Goal: Task Accomplishment & Management: Complete application form

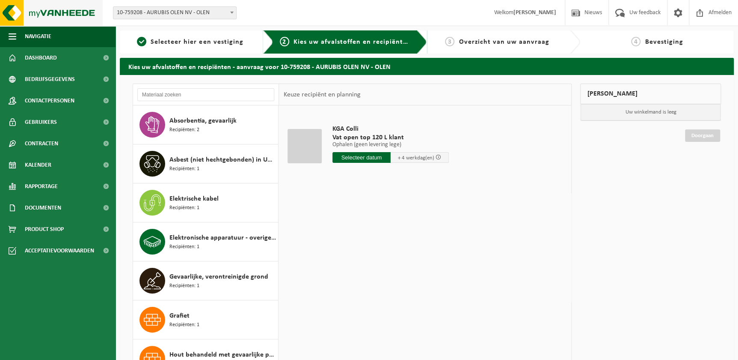
click at [47, 13] on img at bounding box center [51, 13] width 103 height 26
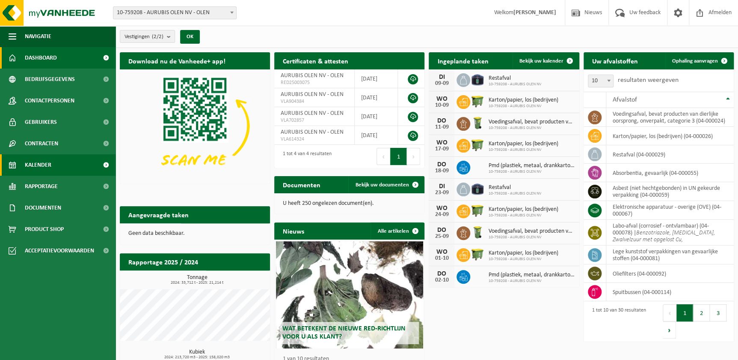
click at [47, 165] on span "Kalender" at bounding box center [38, 164] width 27 height 21
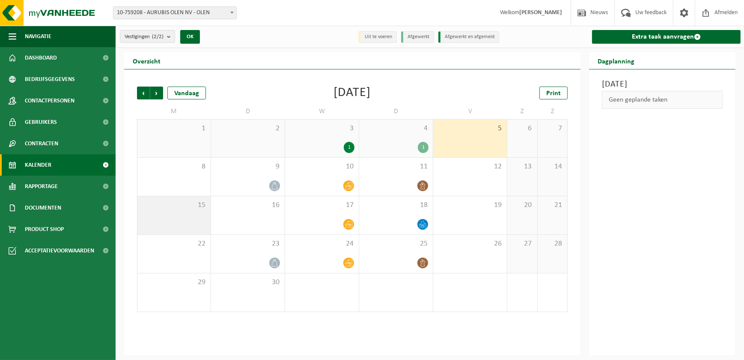
click at [187, 216] on div "15" at bounding box center [173, 215] width 73 height 38
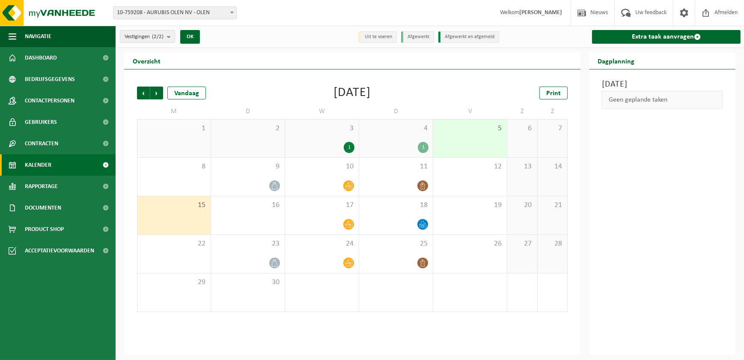
click at [650, 214] on div "Maandag 15 september 2025 Geen geplande taken" at bounding box center [662, 212] width 146 height 286
click at [672, 34] on link "Extra taak aanvragen" at bounding box center [666, 37] width 149 height 14
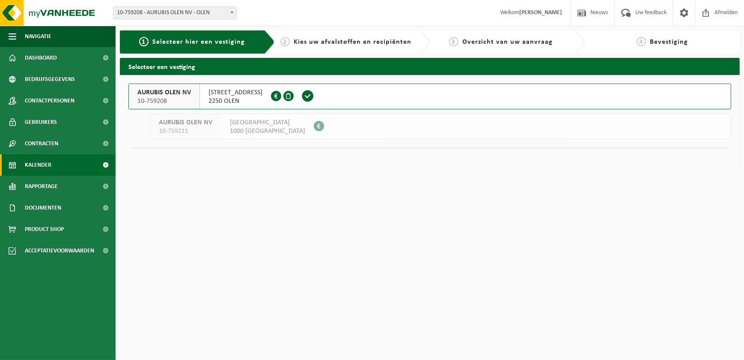
click at [31, 166] on span "Kalender" at bounding box center [38, 164] width 27 height 21
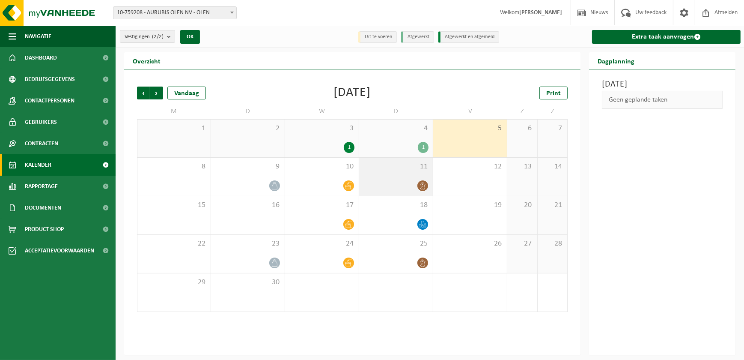
click at [397, 175] on div "11" at bounding box center [396, 177] width 74 height 38
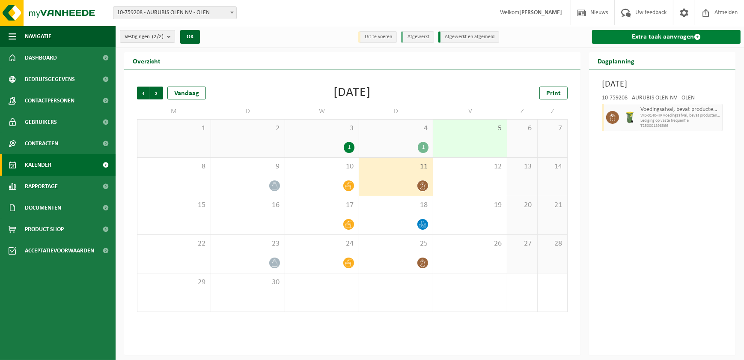
click at [660, 35] on link "Extra taak aanvragen" at bounding box center [666, 37] width 149 height 14
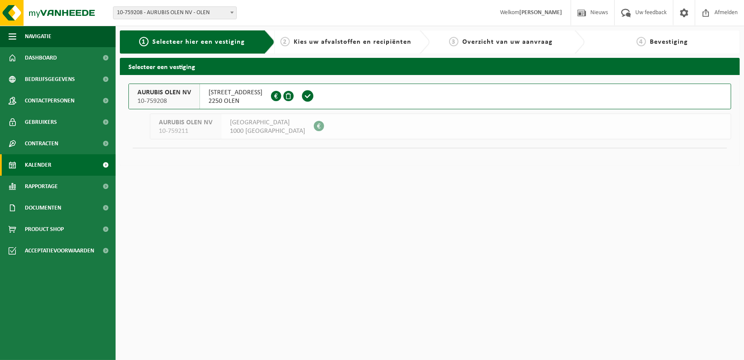
click at [30, 167] on span "Kalender" at bounding box center [38, 164] width 27 height 21
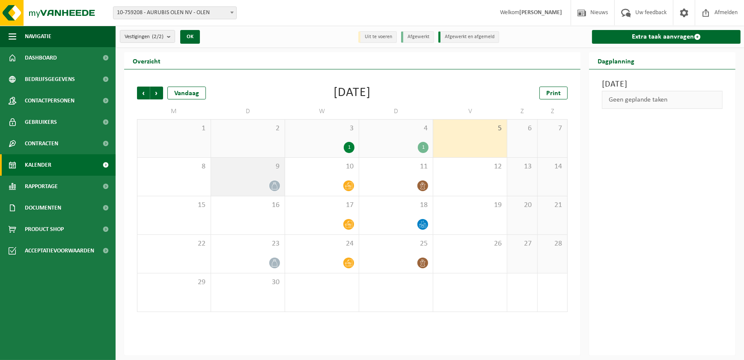
click at [255, 177] on div "9" at bounding box center [248, 177] width 74 height 38
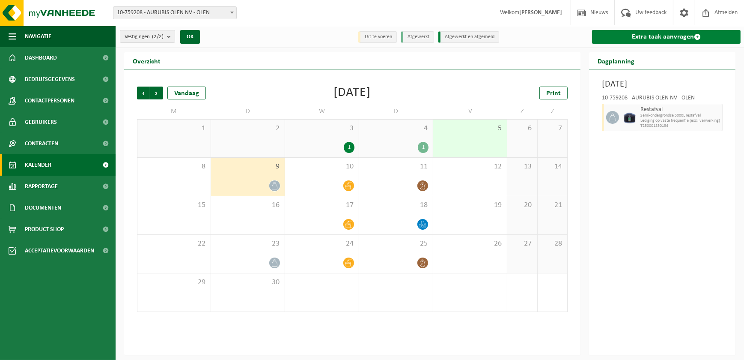
click at [666, 39] on link "Extra taak aanvragen" at bounding box center [666, 37] width 149 height 14
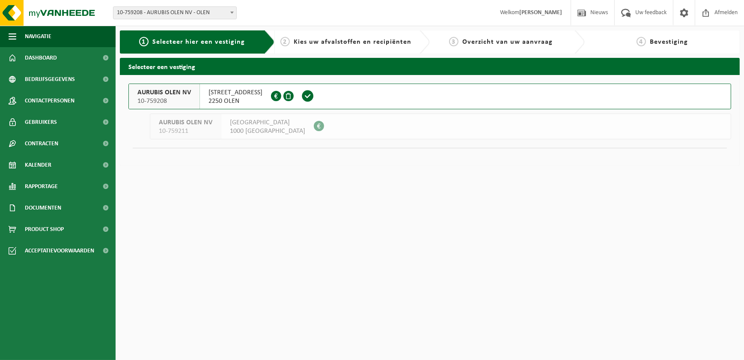
click at [177, 90] on span "AURUBIS OLEN NV" at bounding box center [164, 92] width 54 height 9
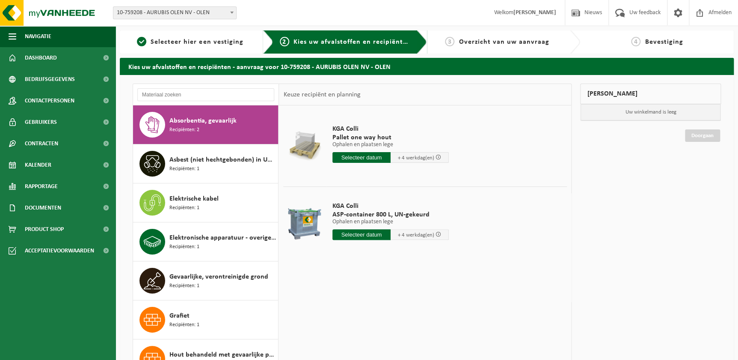
click at [357, 235] on input "text" at bounding box center [362, 234] width 58 height 11
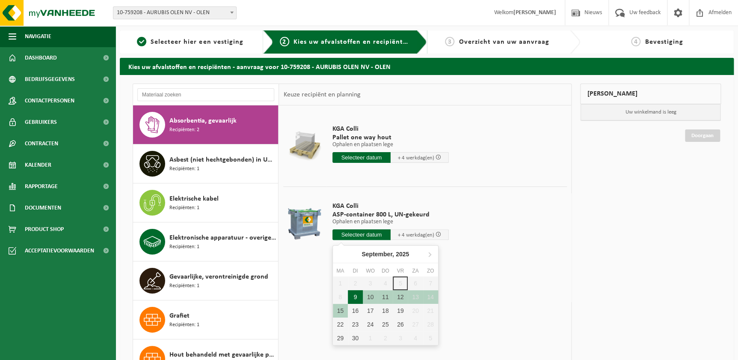
click at [359, 298] on div "9" at bounding box center [355, 297] width 15 height 14
type input "Van 2025-09-09"
type input "2025-09-09"
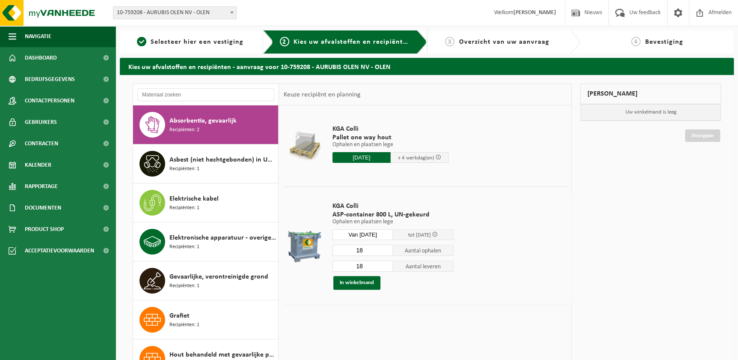
drag, startPoint x: 371, startPoint y: 250, endPoint x: 355, endPoint y: 252, distance: 15.6
click at [355, 252] on input "18" at bounding box center [363, 249] width 61 height 11
type input "17"
drag, startPoint x: 363, startPoint y: 262, endPoint x: 357, endPoint y: 264, distance: 5.8
click at [357, 264] on input "18" at bounding box center [363, 265] width 61 height 11
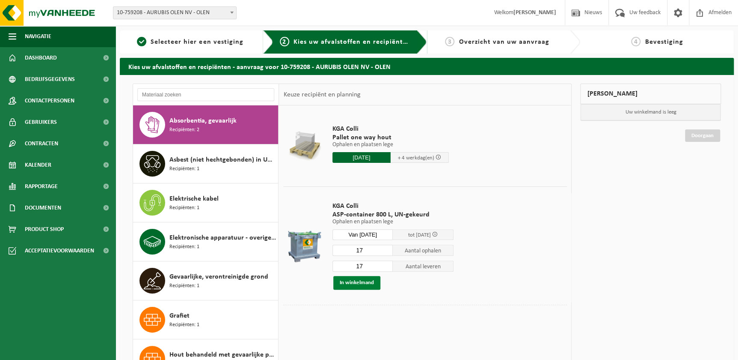
type input "17"
click at [360, 283] on button "In winkelmand" at bounding box center [356, 283] width 47 height 14
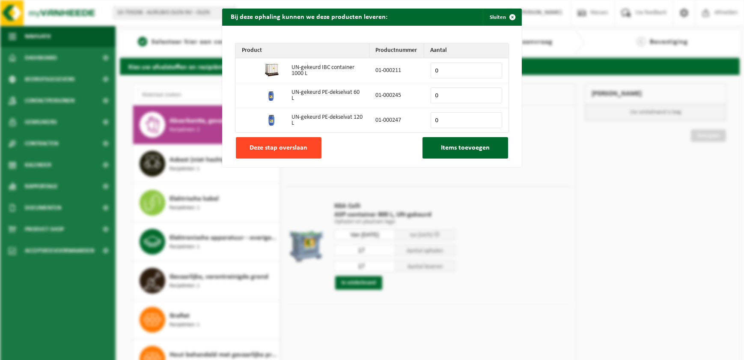
click at [277, 144] on span "Deze stap overslaan" at bounding box center [279, 147] width 58 height 7
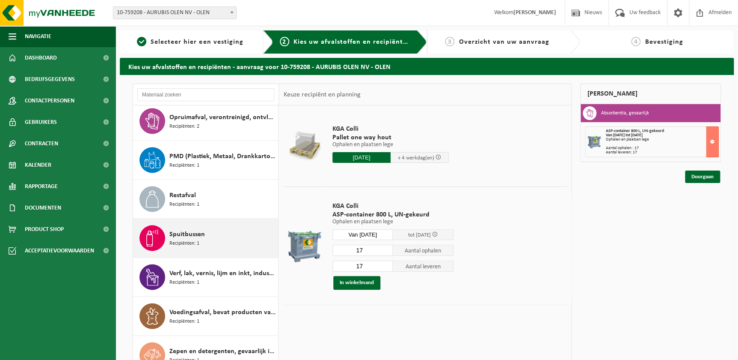
scroll to position [882, 0]
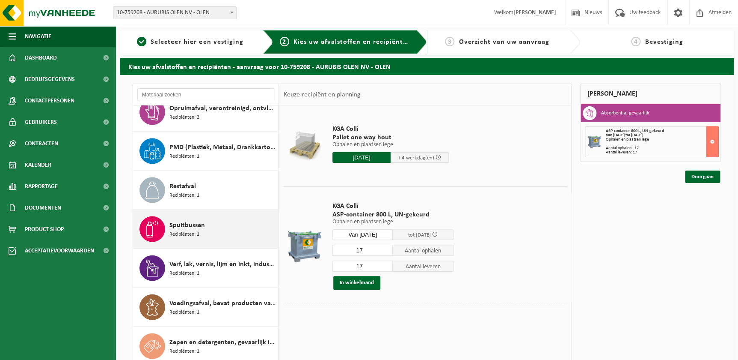
click at [197, 232] on span "Recipiënten: 1" at bounding box center [185, 234] width 30 height 8
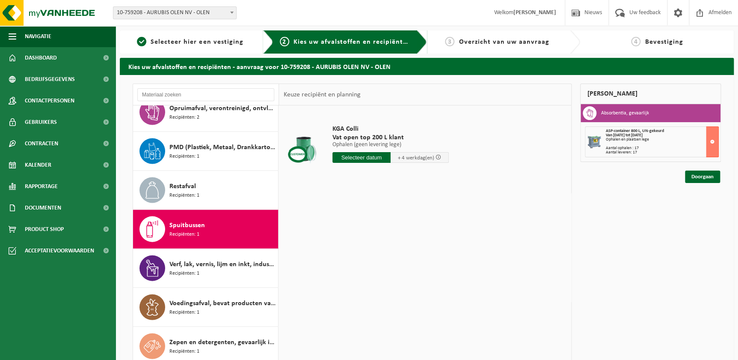
click at [356, 157] on input "text" at bounding box center [362, 157] width 58 height 11
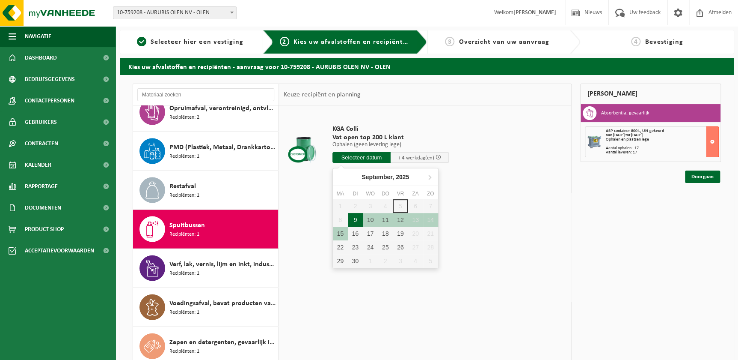
click at [355, 220] on div "9" at bounding box center [355, 220] width 15 height 14
type input "Van 2025-09-09"
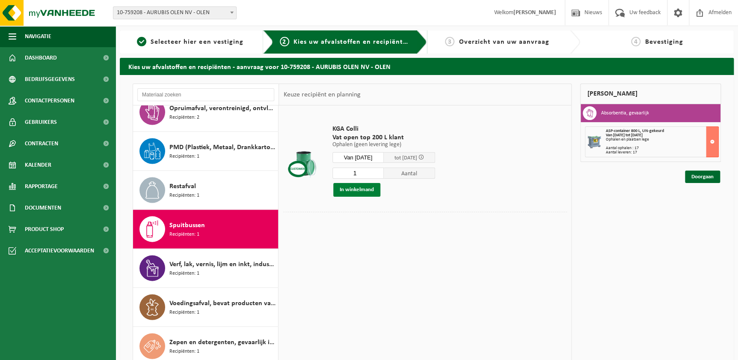
click at [369, 188] on button "In winkelmand" at bounding box center [356, 190] width 47 height 14
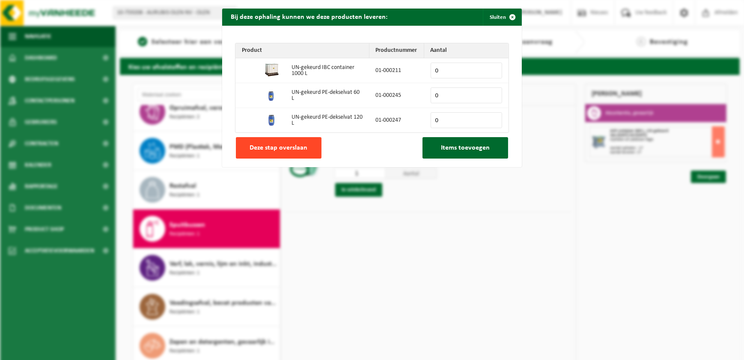
click at [289, 149] on span "Deze stap overslaan" at bounding box center [279, 147] width 58 height 7
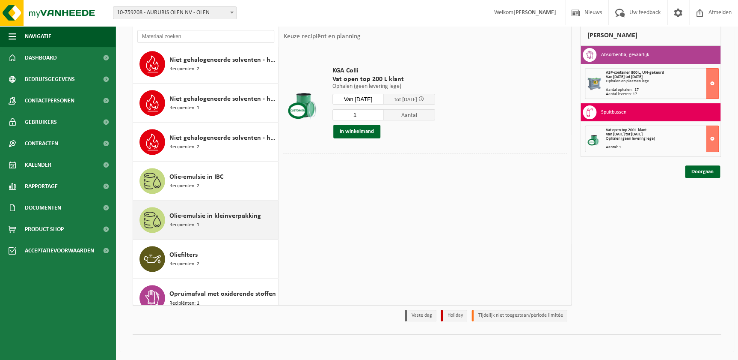
scroll to position [532, 0]
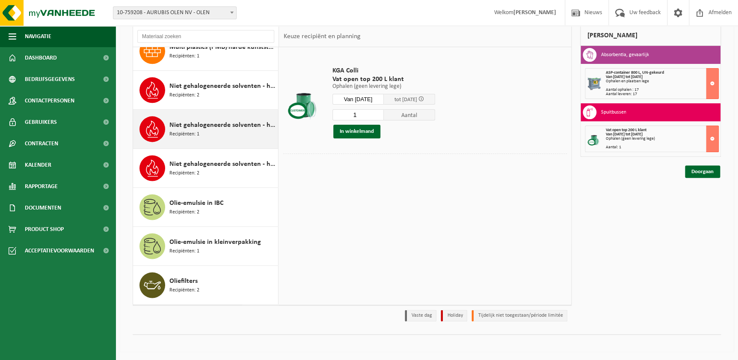
click at [199, 146] on div "Niet gehalogeneerde solventen - hoogcalorisch in IBC Recipiënten: 1" at bounding box center [206, 129] width 146 height 39
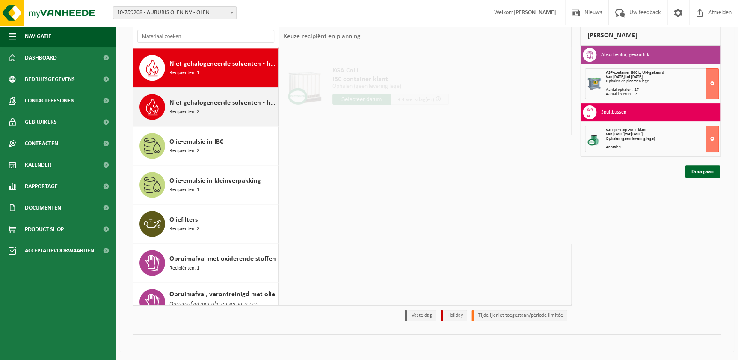
click at [209, 99] on span "Niet gehalogeneerde solventen - hoogcalorisch in kleinverpakking" at bounding box center [223, 103] width 107 height 10
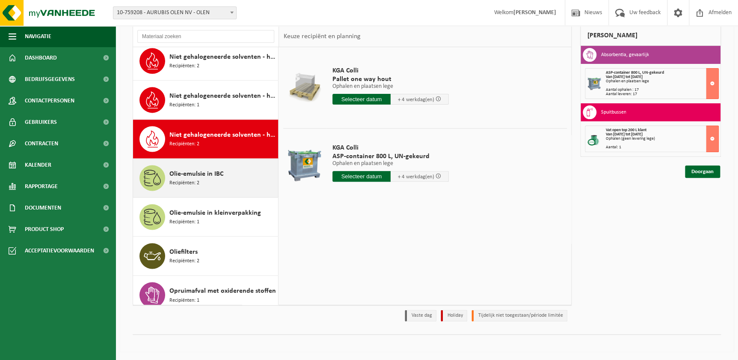
scroll to position [554, 0]
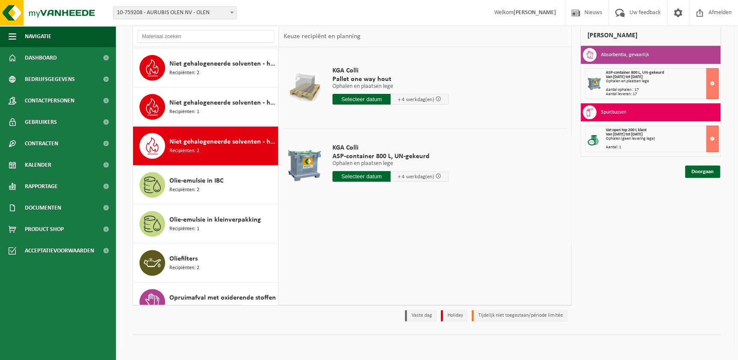
click at [366, 96] on input "text" at bounding box center [362, 99] width 58 height 11
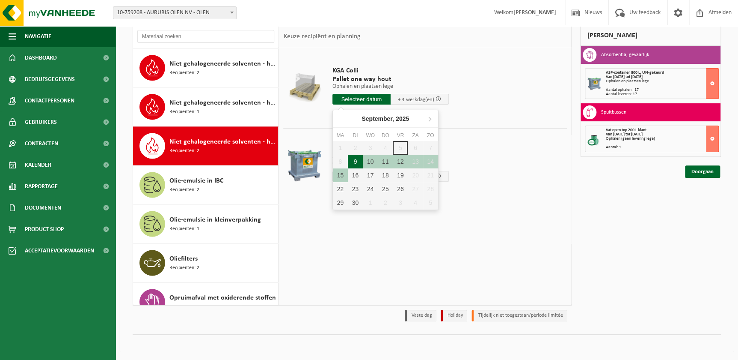
click at [350, 161] on div "9" at bounding box center [355, 162] width 15 height 14
type input "Van 2025-09-09"
type input "2025-09-09"
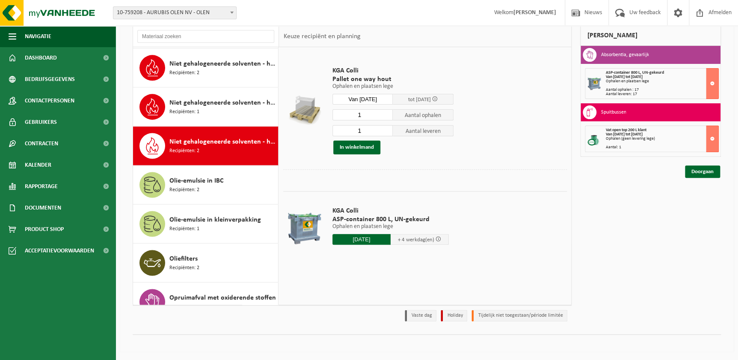
drag, startPoint x: 373, startPoint y: 117, endPoint x: 352, endPoint y: 116, distance: 21.0
click at [352, 116] on input "1" at bounding box center [363, 114] width 61 height 11
type input "3"
drag, startPoint x: 370, startPoint y: 128, endPoint x: 356, endPoint y: 130, distance: 14.4
click at [355, 130] on input "1" at bounding box center [363, 130] width 61 height 11
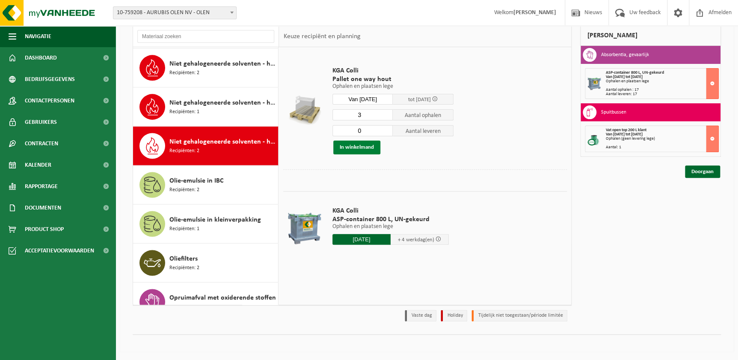
type input "0"
click at [356, 147] on button "In winkelmand" at bounding box center [356, 147] width 47 height 14
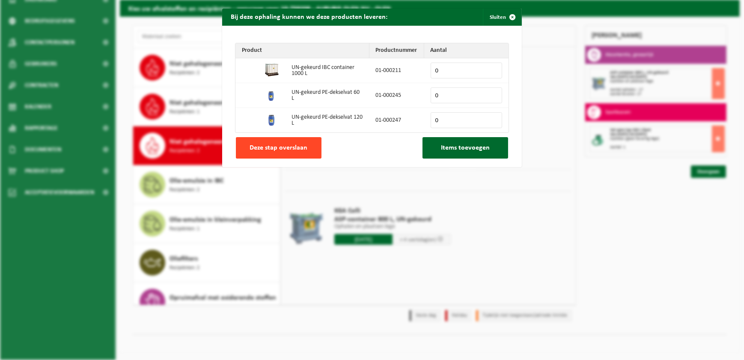
click at [296, 144] on span "Deze stap overslaan" at bounding box center [279, 147] width 58 height 7
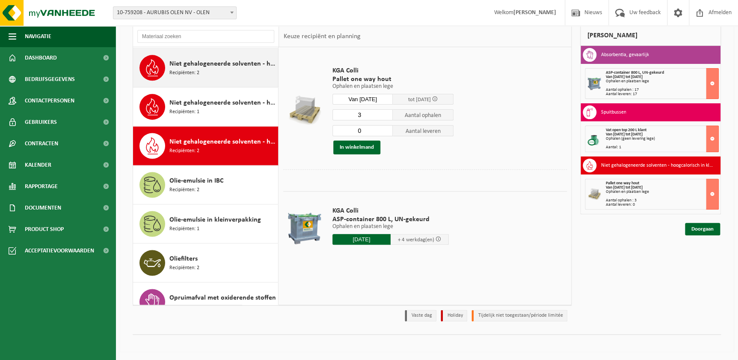
click at [214, 80] on div "Niet gehalogeneerde solventen - hoogcalorisch in 200lt-vat Recipiënten: 2" at bounding box center [206, 67] width 146 height 39
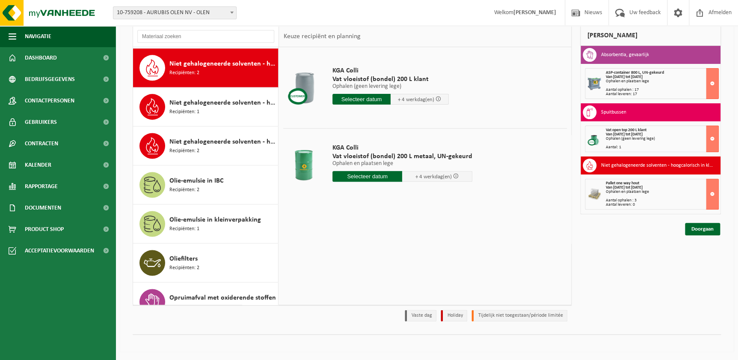
click at [358, 176] on input "text" at bounding box center [368, 176] width 70 height 11
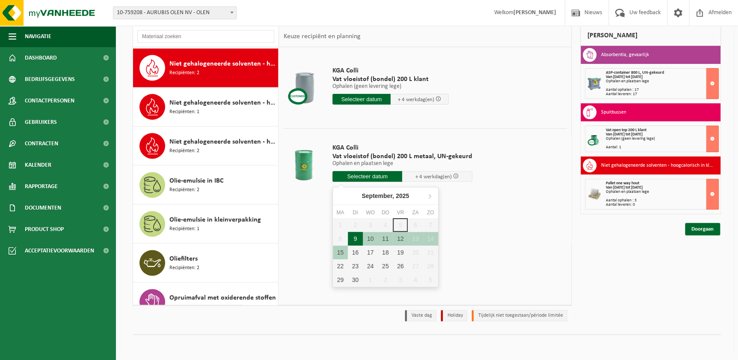
click at [355, 237] on div "9" at bounding box center [355, 239] width 15 height 14
type input "Van 2025-09-09"
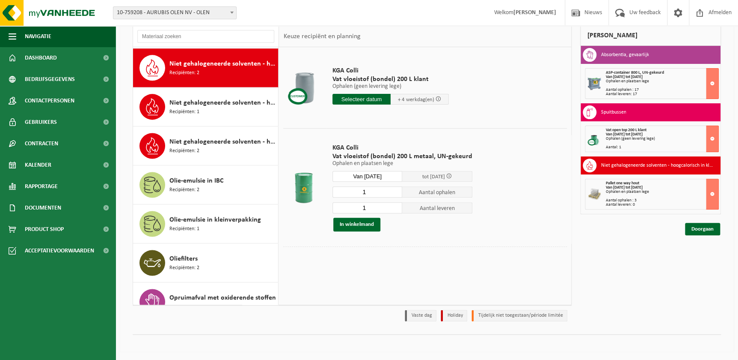
drag, startPoint x: 375, startPoint y: 188, endPoint x: 356, endPoint y: 185, distance: 18.5
click at [357, 191] on input "1" at bounding box center [368, 191] width 70 height 11
type input "4"
drag, startPoint x: 370, startPoint y: 207, endPoint x: 362, endPoint y: 207, distance: 8.1
click at [362, 207] on input "1" at bounding box center [368, 207] width 70 height 11
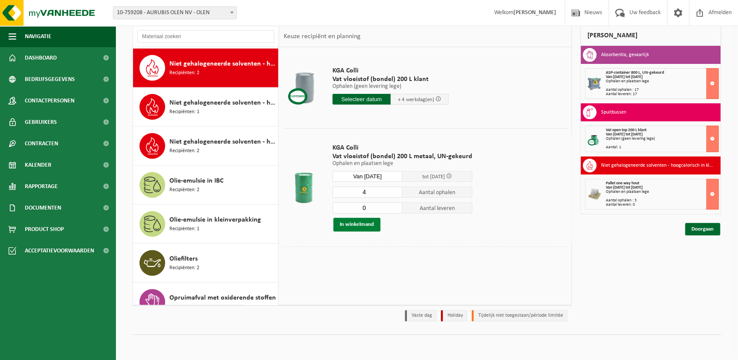
type input "0"
click at [353, 223] on button "In winkelmand" at bounding box center [356, 224] width 47 height 14
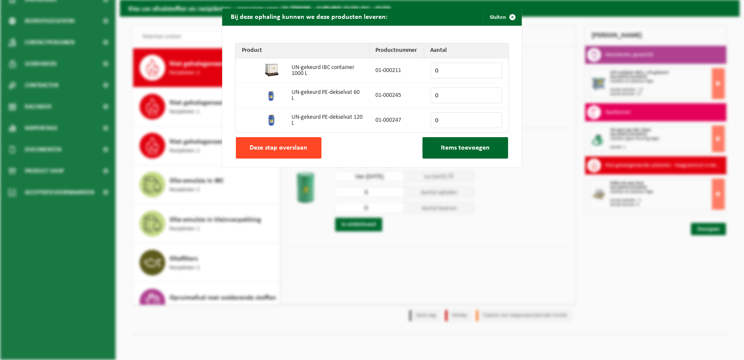
click at [296, 148] on span "Deze stap overslaan" at bounding box center [279, 147] width 58 height 7
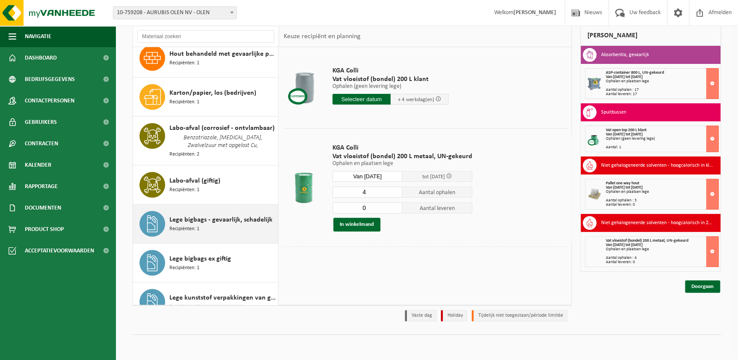
scroll to position [243, 0]
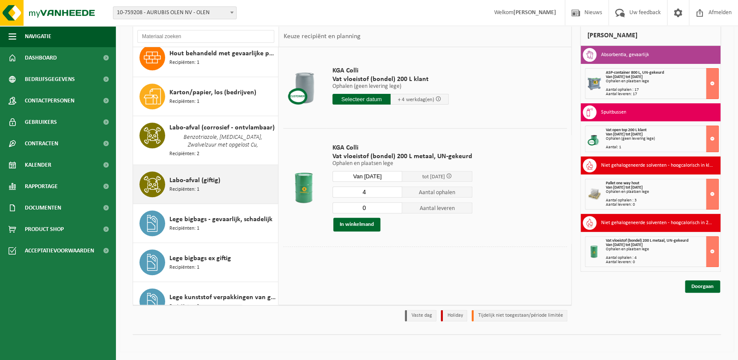
click at [228, 179] on div "Labo-afval (giftig) Recipiënten: 1" at bounding box center [223, 184] width 107 height 26
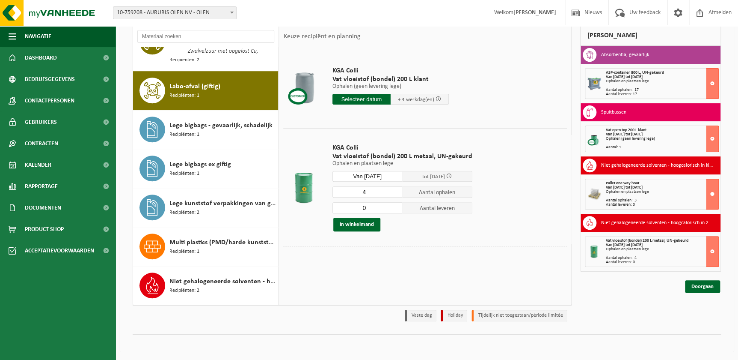
scroll to position [360, 0]
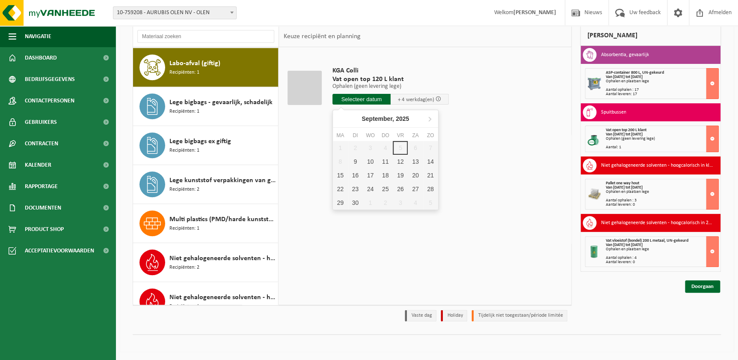
click at [367, 98] on input "text" at bounding box center [362, 99] width 58 height 11
click at [357, 163] on div "9" at bounding box center [355, 162] width 15 height 14
type input "Van 2025-09-09"
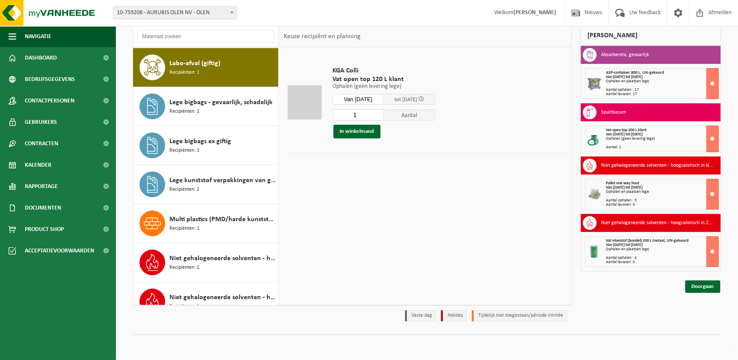
drag, startPoint x: 366, startPoint y: 113, endPoint x: 334, endPoint y: 114, distance: 31.7
click at [335, 115] on input "1" at bounding box center [358, 114] width 51 height 11
type input "2"
click at [347, 130] on button "In winkelmand" at bounding box center [356, 132] width 47 height 14
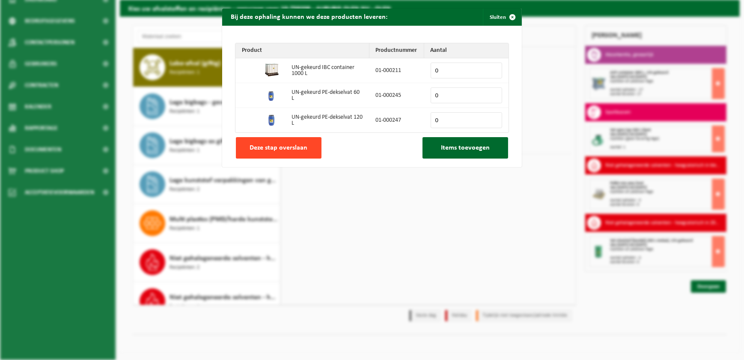
click at [279, 145] on span "Deze stap overslaan" at bounding box center [279, 147] width 58 height 7
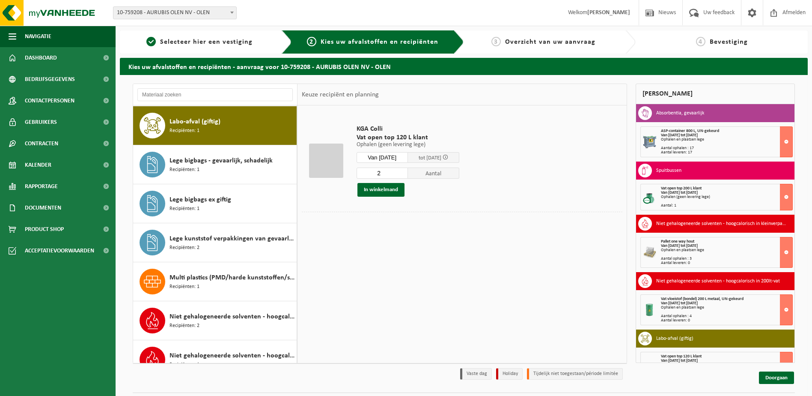
scroll to position [20, 0]
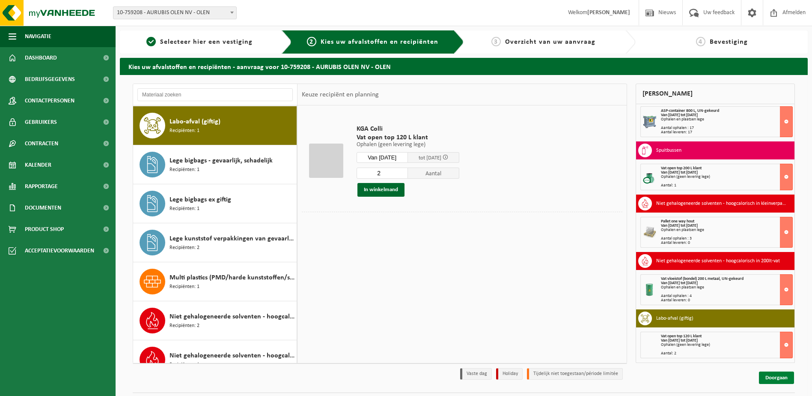
click at [738, 359] on link "Doorgaan" at bounding box center [776, 377] width 35 height 12
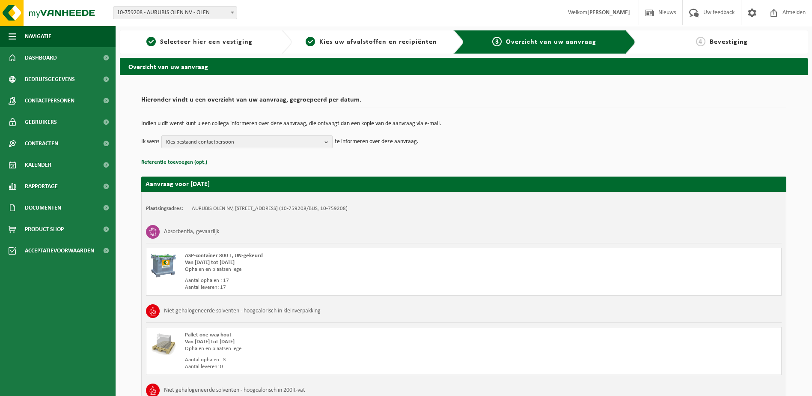
click at [272, 142] on span "Kies bestaand contactpersoon" at bounding box center [243, 142] width 155 height 13
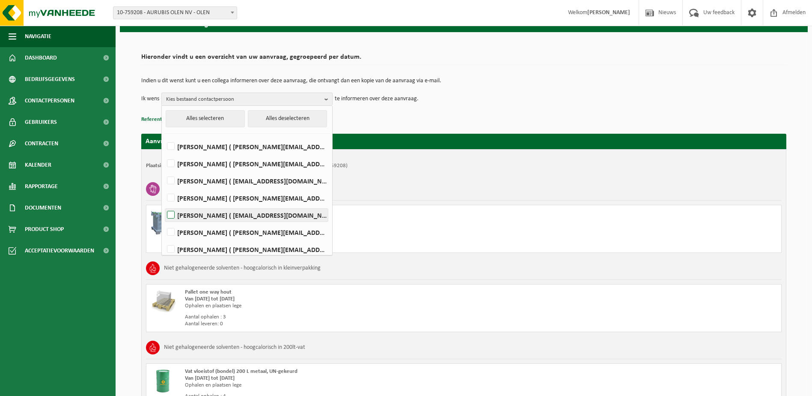
click at [167, 212] on label "[PERSON_NAME] ( [EMAIL_ADDRESS][DOMAIN_NAME] )" at bounding box center [246, 214] width 163 height 13
click at [164, 204] on input "[PERSON_NAME] ( [EMAIL_ADDRESS][DOMAIN_NAME] )" at bounding box center [164, 204] width 0 height 0
checkbox input "true"
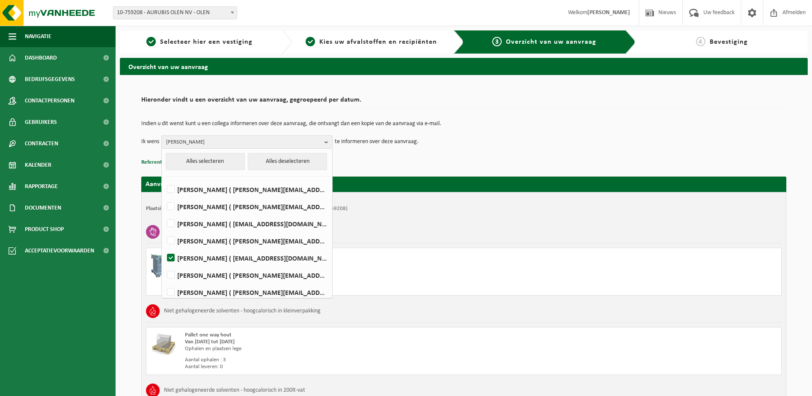
click at [497, 137] on td "Ik wens [PERSON_NAME] Alles selecteren Alles deselecteren [PERSON_NAME] ( [PERS…" at bounding box center [463, 141] width 645 height 13
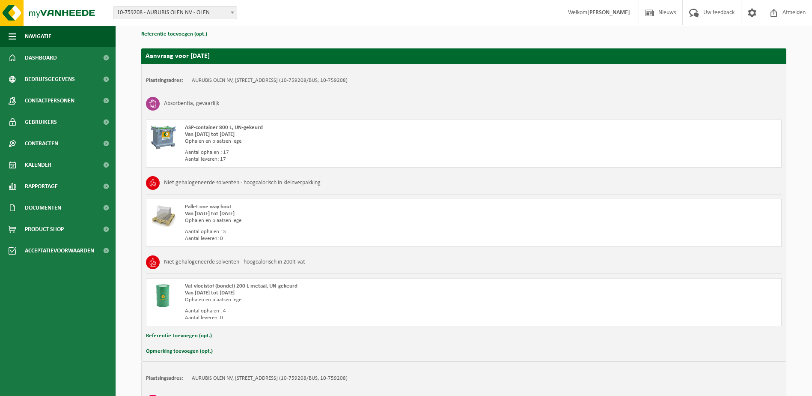
scroll to position [128, 0]
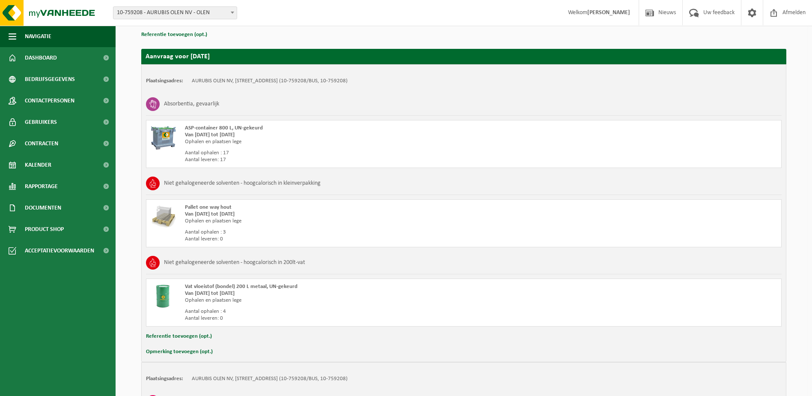
click at [199, 348] on button "Opmerking toevoegen (opt.)" at bounding box center [179, 351] width 67 height 11
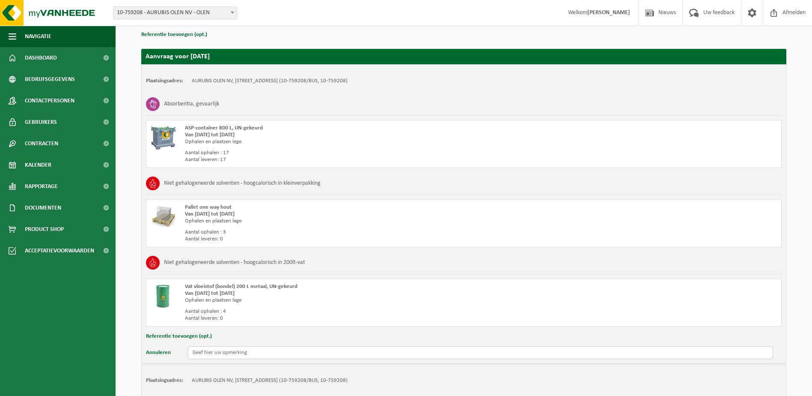
click at [316, 351] on input "text" at bounding box center [480, 352] width 585 height 13
drag, startPoint x: 420, startPoint y: 354, endPoint x: 99, endPoint y: 340, distance: 320.6
click at [99, 340] on div "Navigatie Nieuws Uw feedback Afmelden Dashboard Bedrijfsgegevens Contactpersone…" at bounding box center [406, 241] width 812 height 739
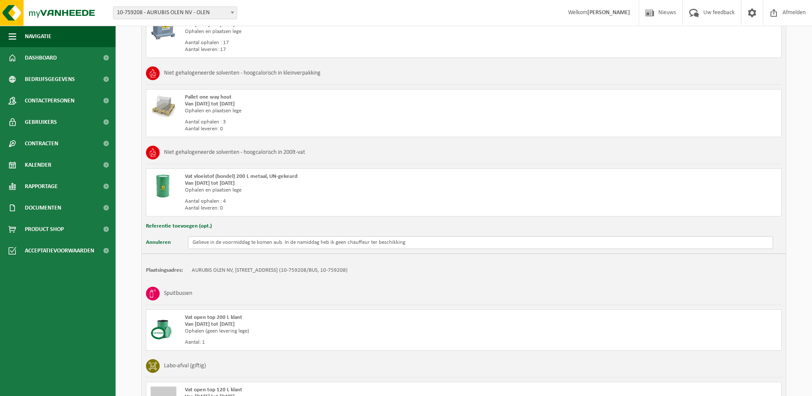
scroll to position [343, 0]
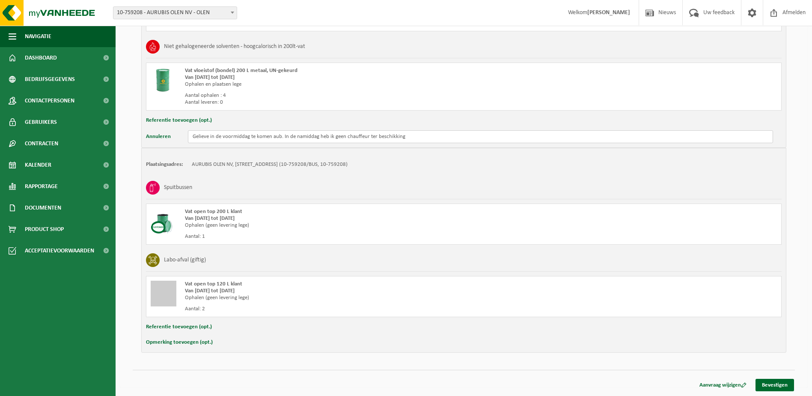
type input "Gelieve in de voormiddag te komen aub. In de namiddag heb ik geen chauffeur ter…"
click at [189, 341] on button "Opmerking toevoegen (opt.)" at bounding box center [179, 341] width 67 height 11
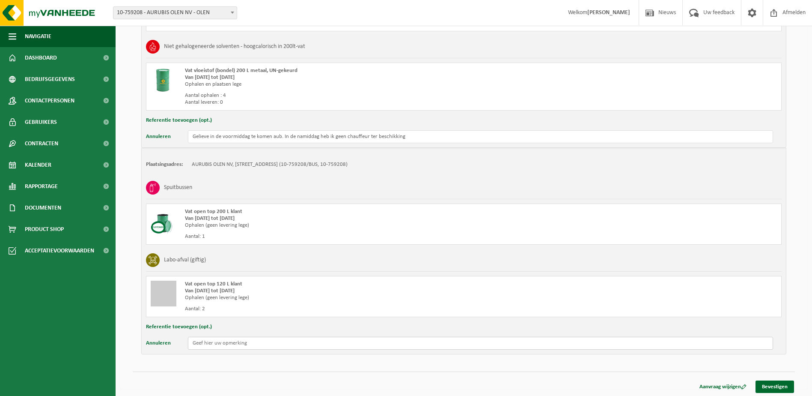
click at [209, 342] on input "text" at bounding box center [480, 342] width 585 height 13
paste input "Gelieve in de voormiddag te komen aub. In de namiddag heb ik geen chauffeur ter…"
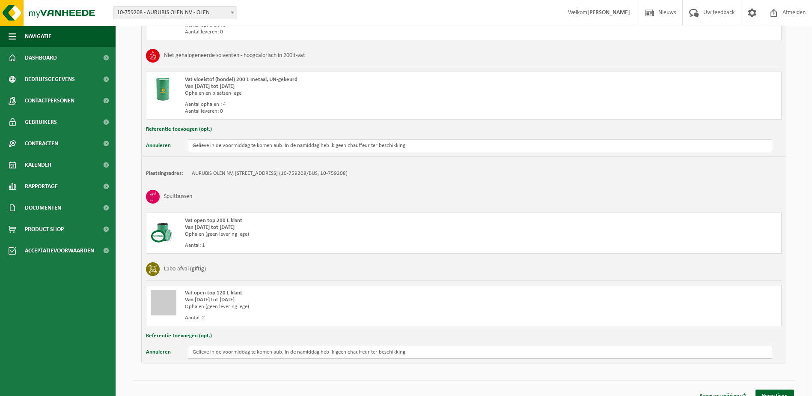
scroll to position [345, 0]
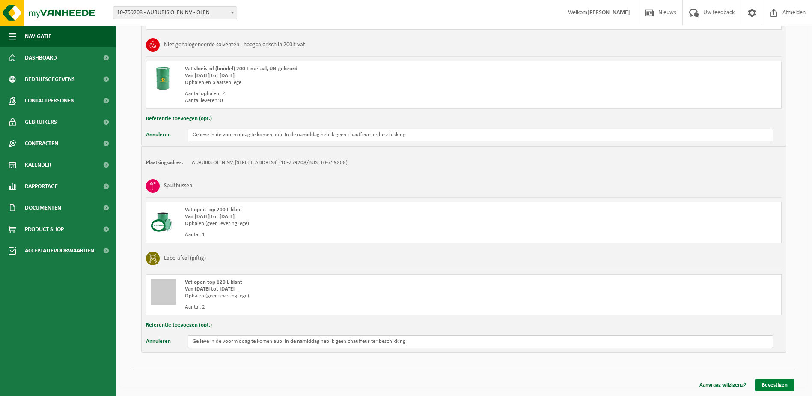
type input "Gelieve in de voormiddag te komen aub. In de namiddag heb ik geen chauffeur ter…"
click at [785, 384] on link "Bevestigen" at bounding box center [775, 384] width 39 height 12
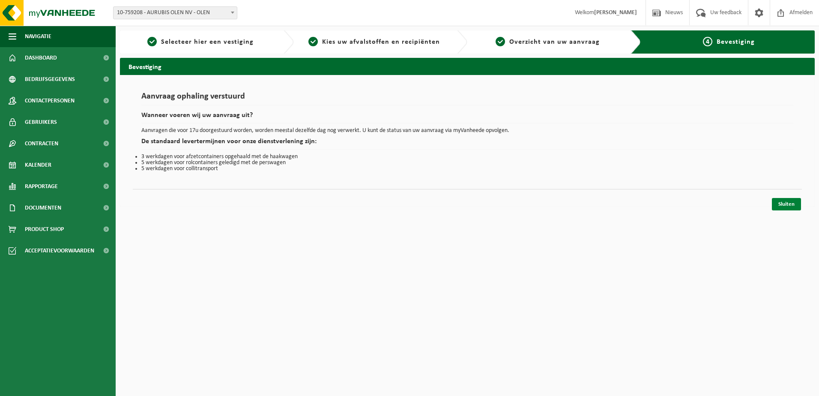
click at [780, 200] on link "Sluiten" at bounding box center [785, 204] width 29 height 12
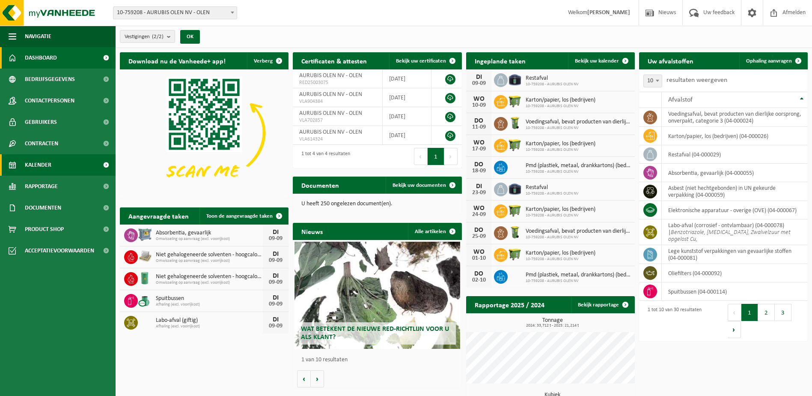
click at [36, 168] on span "Kalender" at bounding box center [38, 164] width 27 height 21
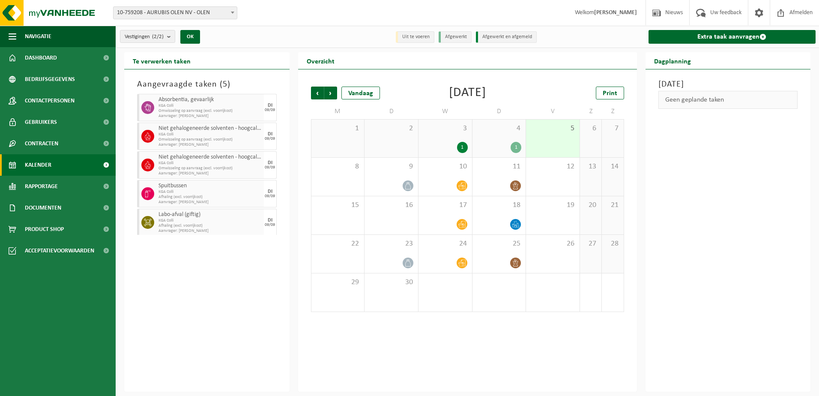
scroll to position [12, 0]
click at [44, 10] on img at bounding box center [51, 13] width 103 height 26
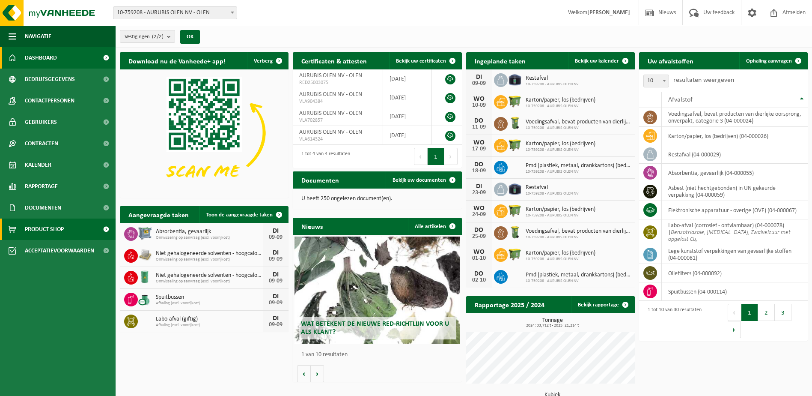
click at [50, 223] on span "Product Shop" at bounding box center [44, 228] width 39 height 21
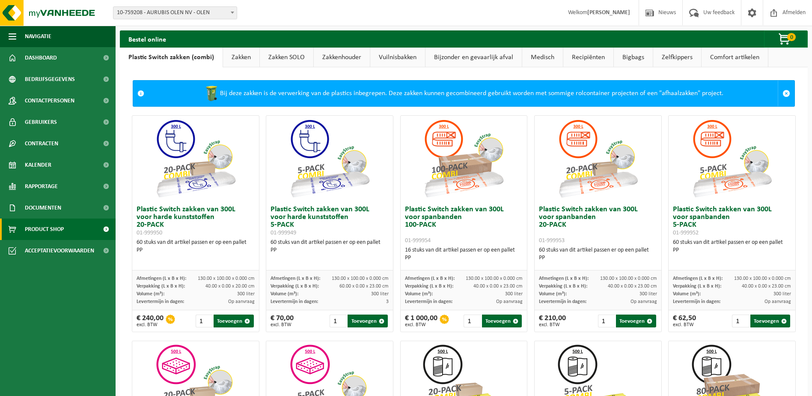
click at [742, 54] on link "Comfort artikelen" at bounding box center [735, 58] width 66 height 20
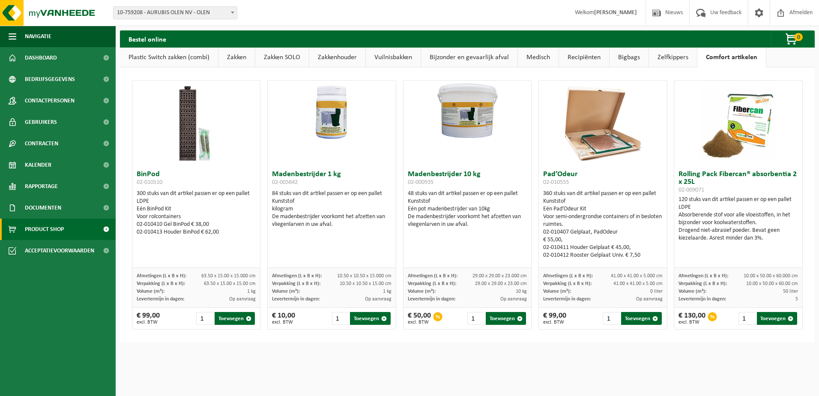
click at [575, 58] on link "Recipiënten" at bounding box center [584, 58] width 50 height 20
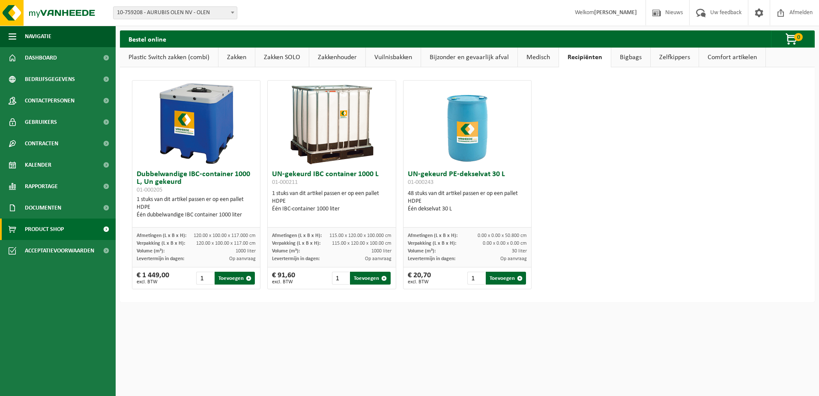
click at [622, 55] on link "Bigbags" at bounding box center [630, 58] width 39 height 20
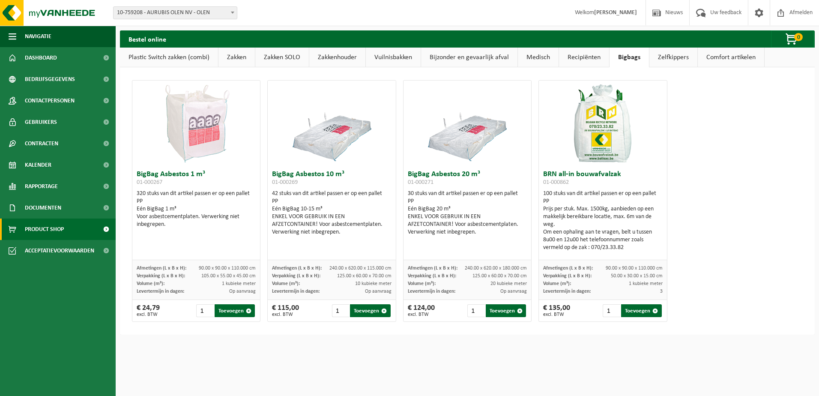
click at [664, 51] on link "Zelfkippers" at bounding box center [673, 58] width 48 height 20
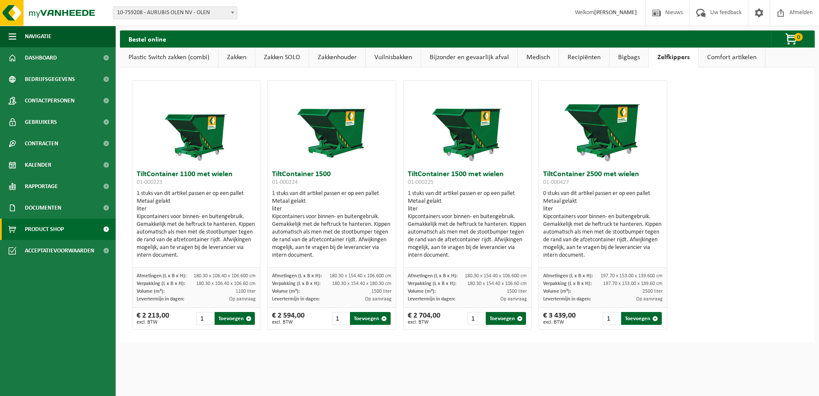
click at [465, 50] on link "Bijzonder en gevaarlijk afval" at bounding box center [469, 58] width 96 height 20
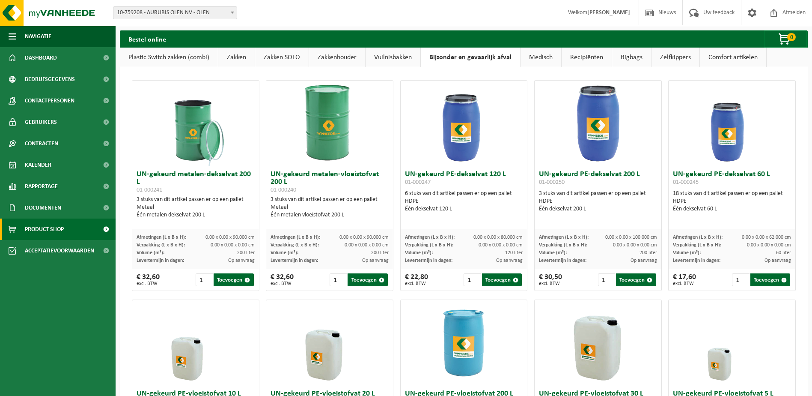
click at [393, 55] on link "Vuilnisbakken" at bounding box center [393, 58] width 55 height 20
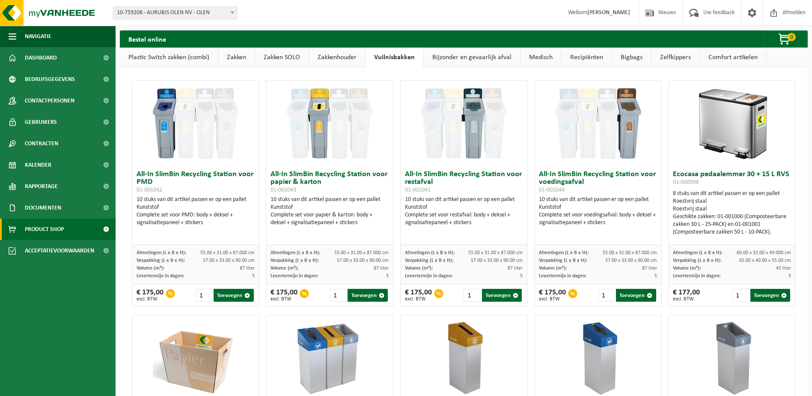
click at [350, 54] on link "Zakkenhouder" at bounding box center [337, 58] width 56 height 20
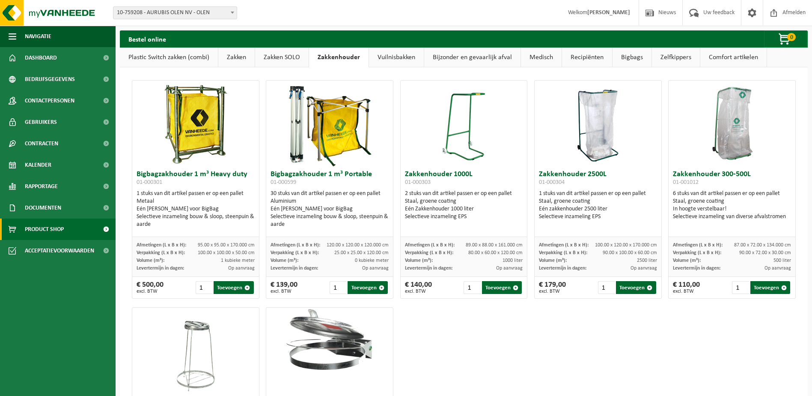
click at [292, 57] on link "Zakken SOLO" at bounding box center [282, 58] width 54 height 20
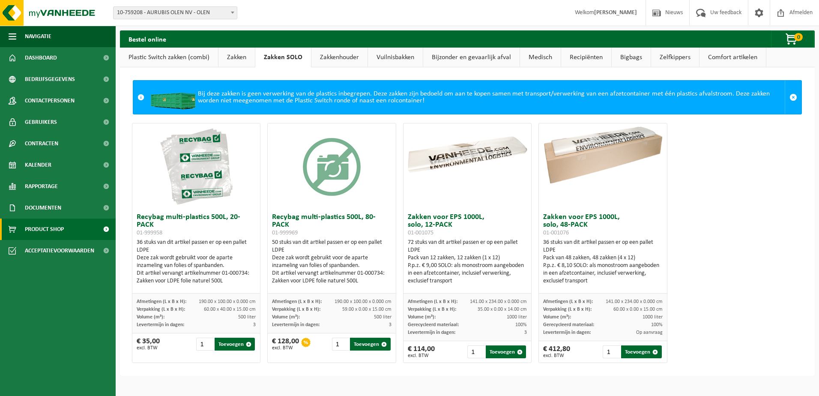
click at [233, 54] on link "Zakken" at bounding box center [236, 58] width 36 height 20
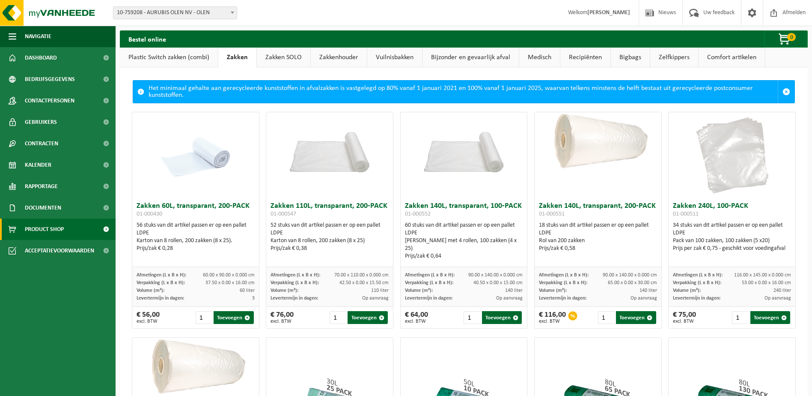
click at [177, 58] on link "Plastic Switch zakken (combi)" at bounding box center [169, 58] width 98 height 20
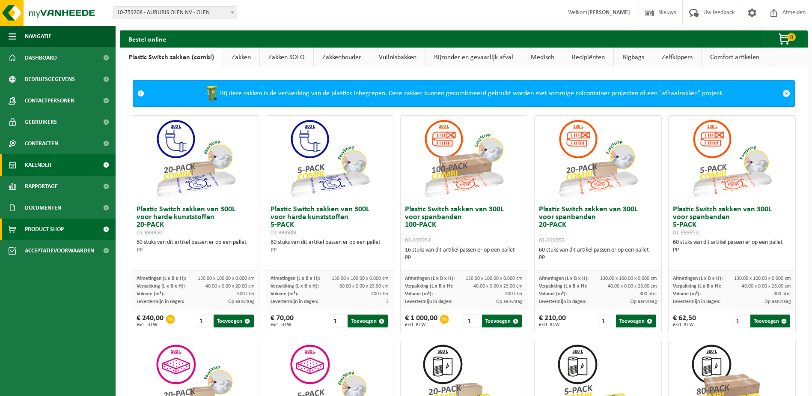
click at [40, 161] on span "Kalender" at bounding box center [38, 164] width 27 height 21
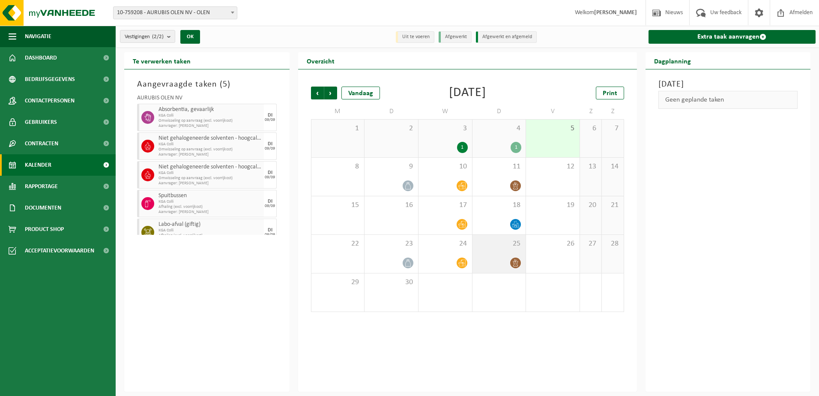
click at [510, 253] on div "25" at bounding box center [499, 254] width 54 height 38
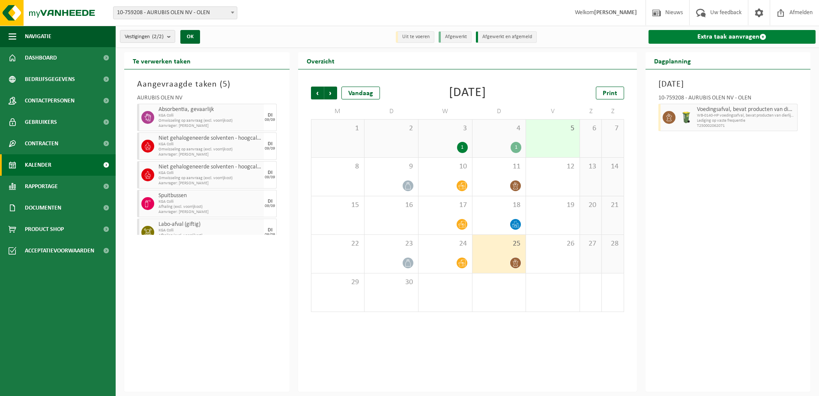
click at [740, 34] on link "Extra taak aanvragen" at bounding box center [731, 37] width 167 height 14
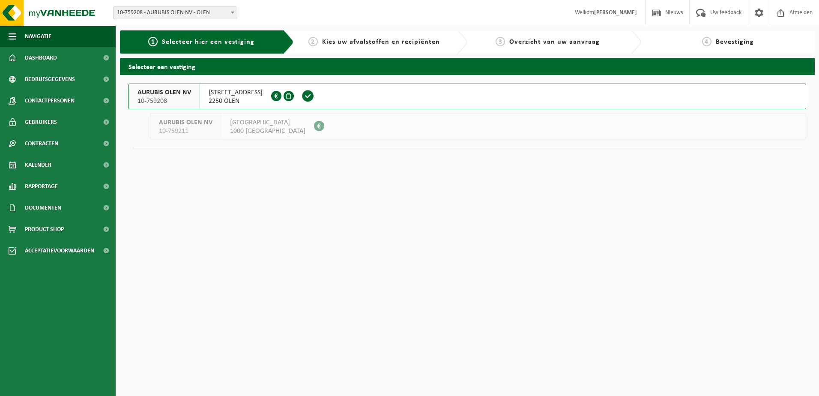
click at [179, 91] on span "AURUBIS OLEN NV" at bounding box center [164, 92] width 54 height 9
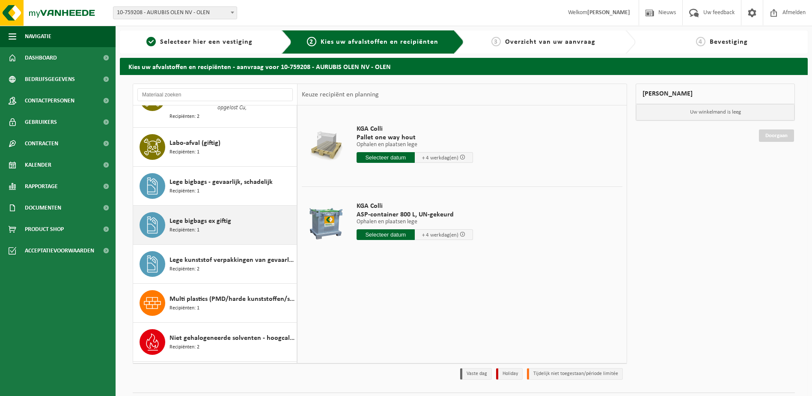
scroll to position [342, 0]
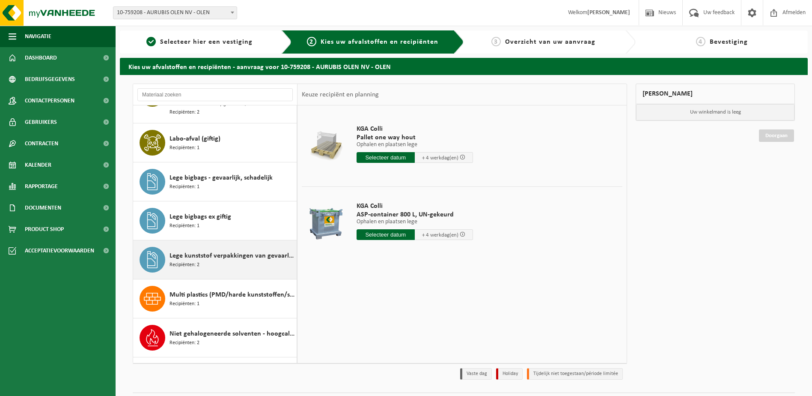
click at [220, 259] on div "Lege kunststof verpakkingen van gevaarlijke stoffen Recipiënten: 2" at bounding box center [232, 260] width 125 height 26
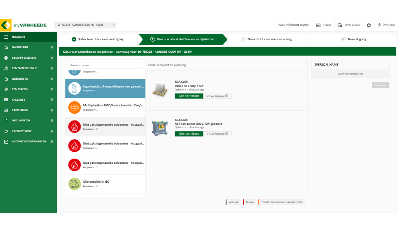
scroll to position [476, 0]
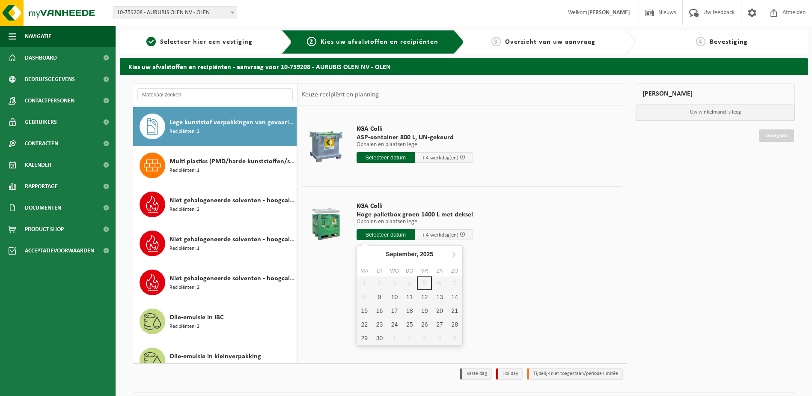
click at [390, 235] on input "text" at bounding box center [386, 234] width 58 height 11
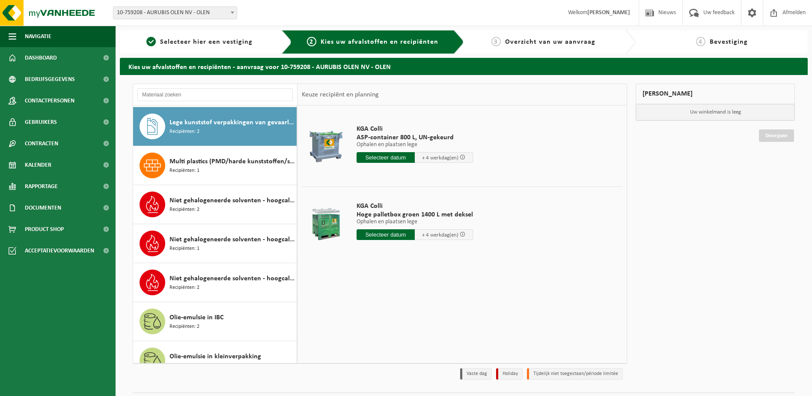
click at [386, 235] on input "text" at bounding box center [386, 234] width 58 height 11
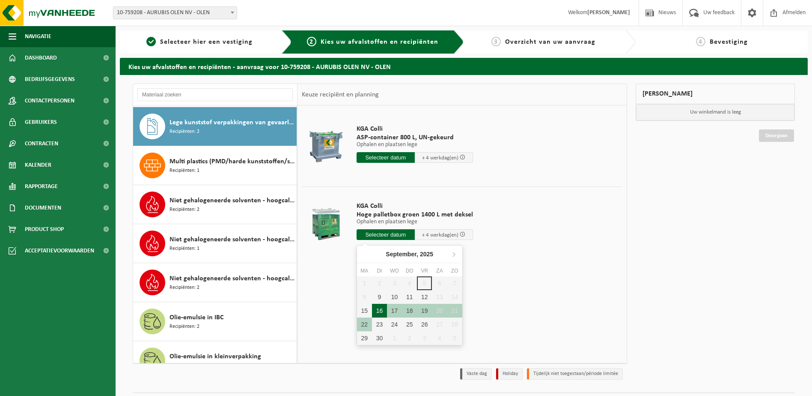
click at [379, 310] on div "16" at bounding box center [379, 311] width 15 height 14
type input "Van [DATE]"
type input "[DATE]"
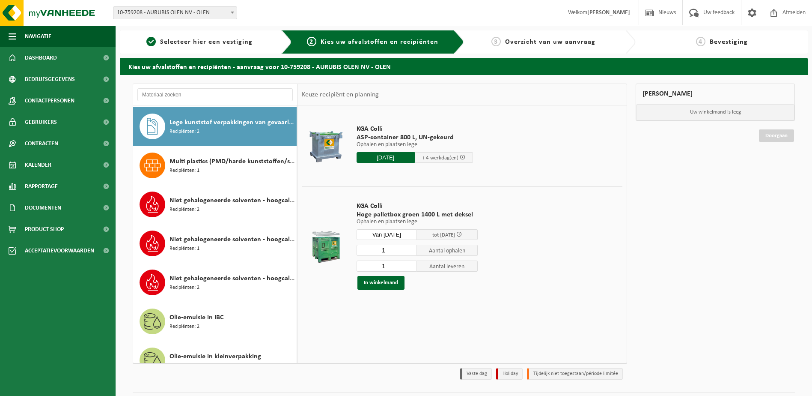
drag, startPoint x: 390, startPoint y: 248, endPoint x: 382, endPoint y: 251, distance: 8.8
click at [382, 251] on input "1" at bounding box center [387, 249] width 61 height 11
type input "0"
drag, startPoint x: 390, startPoint y: 263, endPoint x: 382, endPoint y: 268, distance: 9.2
click at [382, 268] on input "1" at bounding box center [387, 265] width 61 height 11
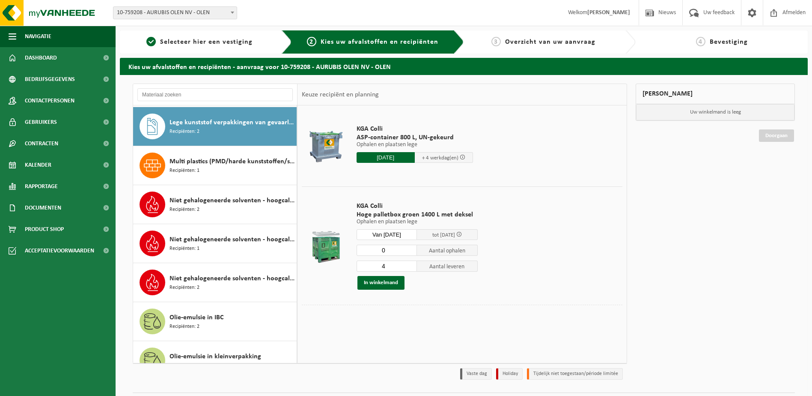
type input "4"
click at [688, 247] on div "Mijn winkelmand Uw winkelmand is leeg Doorgaan" at bounding box center [715, 233] width 168 height 300
